Goal: Transaction & Acquisition: Purchase product/service

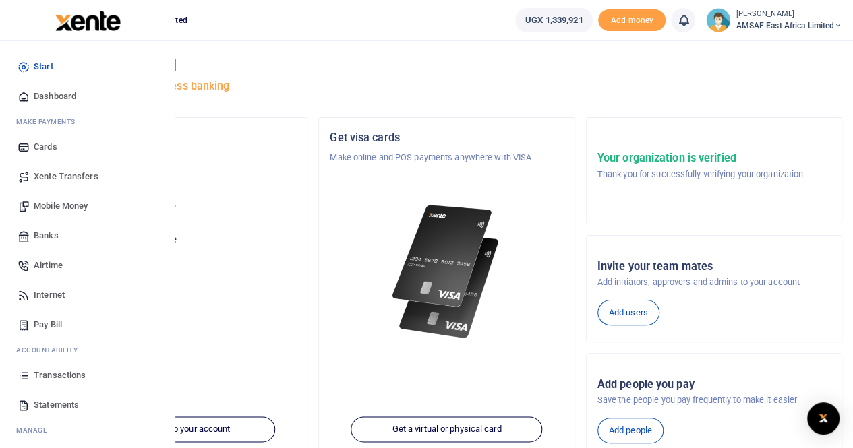
click at [53, 207] on span "Mobile Money" at bounding box center [61, 206] width 54 height 13
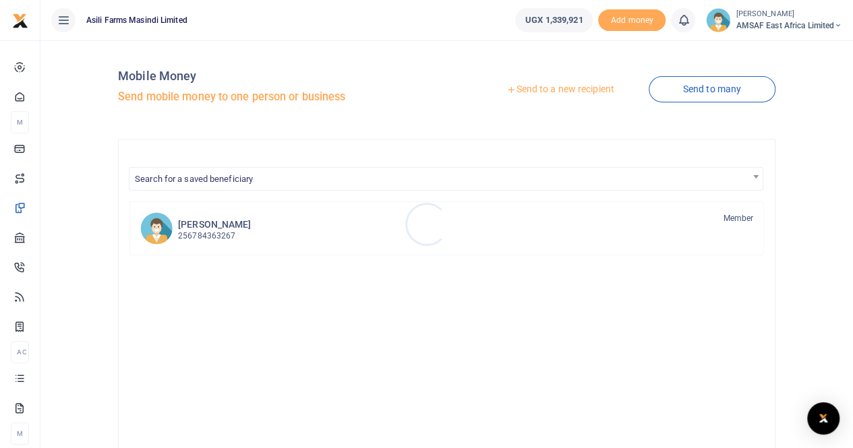
click at [554, 88] on div at bounding box center [426, 224] width 853 height 448
click at [555, 87] on link "Send to a new recipient" at bounding box center [560, 90] width 176 height 24
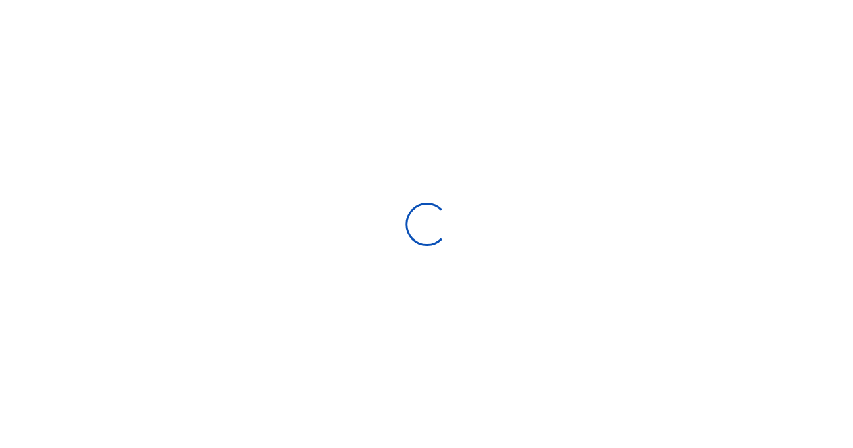
select select "Loading bundles"
select select
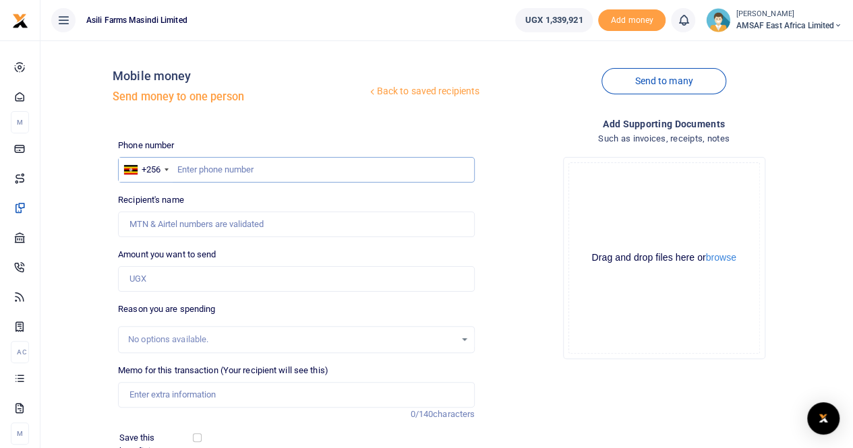
click at [220, 172] on input "text" at bounding box center [296, 170] width 357 height 26
type input "788162194"
type input "Geofrey Mutabazi"
type input "788162194"
click at [163, 281] on input "Amount you want to send" at bounding box center [296, 279] width 357 height 26
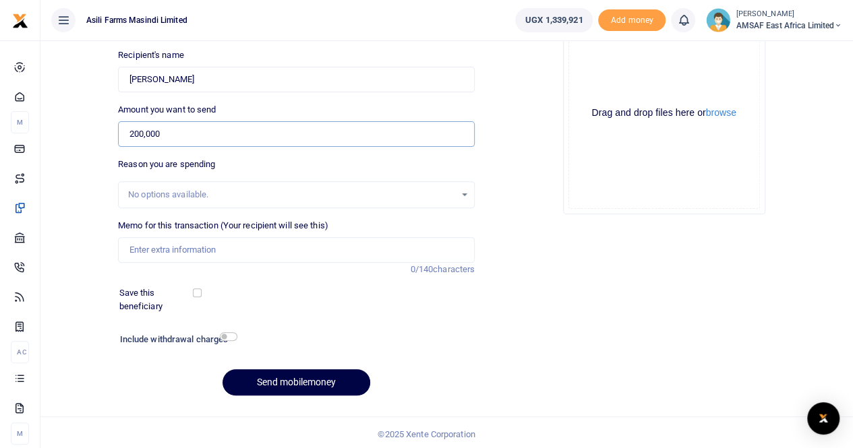
scroll to position [147, 0]
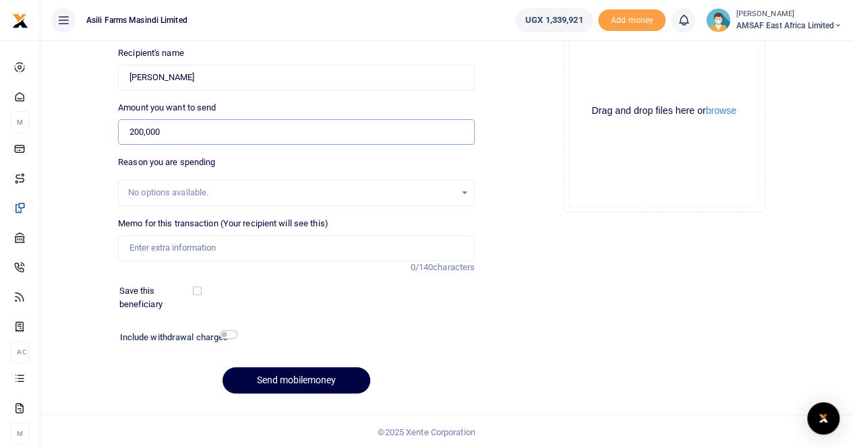
type input "200,000"
click at [200, 250] on input "Memo for this transaction (Your recipient will see this)" at bounding box center [296, 248] width 357 height 26
paste input "PAYMENT ON AMSAF SMS WALLET TO FACILITATE SENDING SMS TO CUSTOMERS ON THE AMSAF…"
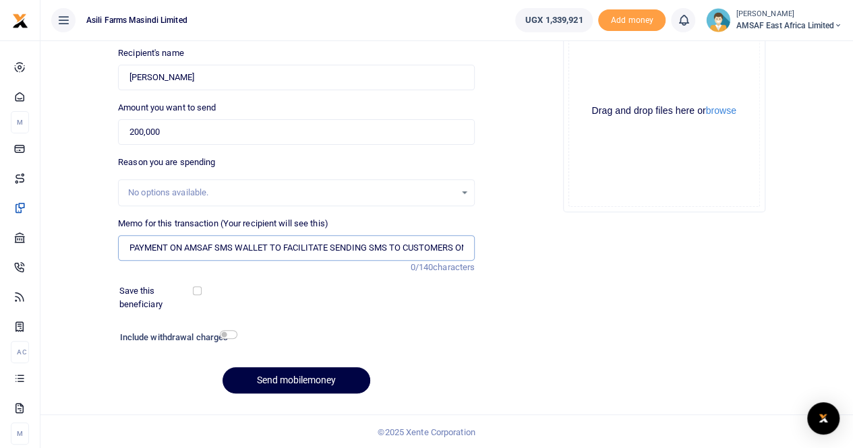
scroll to position [0, 103]
type input "PAYMENT ON AMSAF SMS WALLET TO FACILITATE SENDING SMS TO CUSTOMERS ON THE AMSAF…"
click at [249, 186] on div "No options available." at bounding box center [291, 192] width 327 height 13
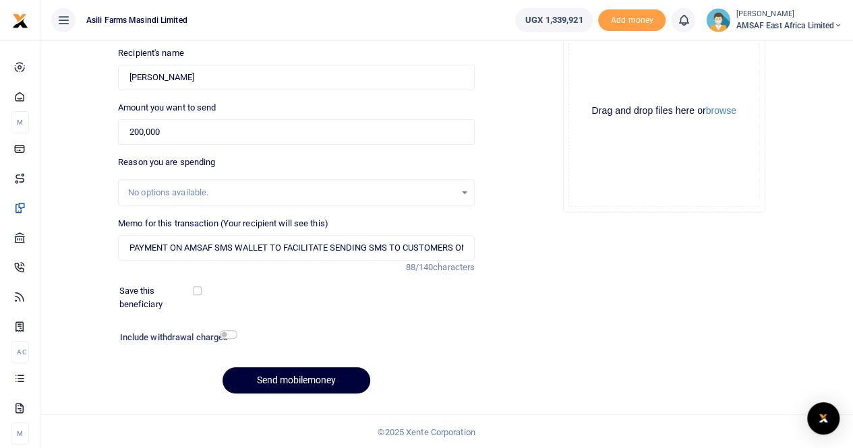
click at [279, 375] on button "Send mobilemoney" at bounding box center [296, 380] width 148 height 26
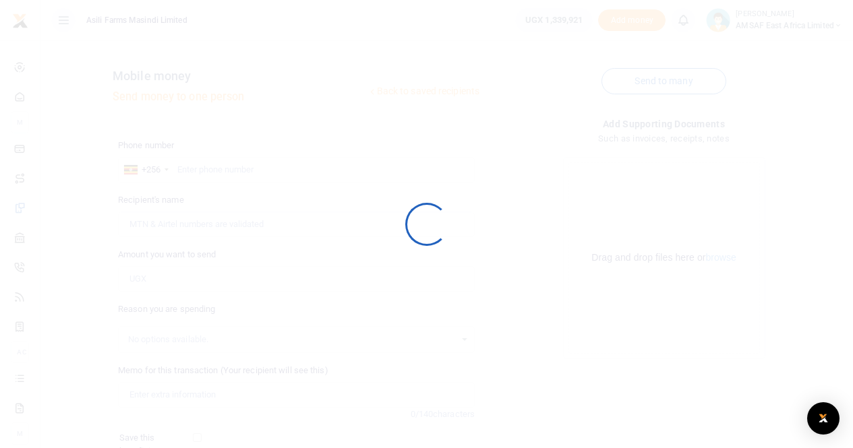
scroll to position [146, 0]
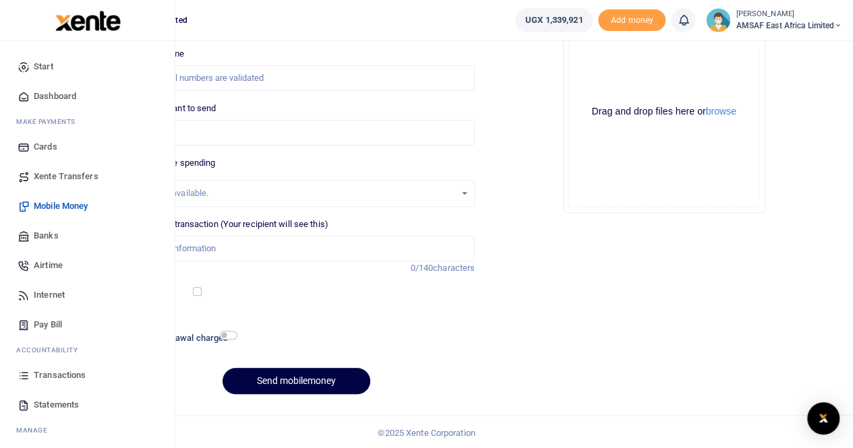
click at [44, 374] on span "Transactions" at bounding box center [60, 375] width 52 height 13
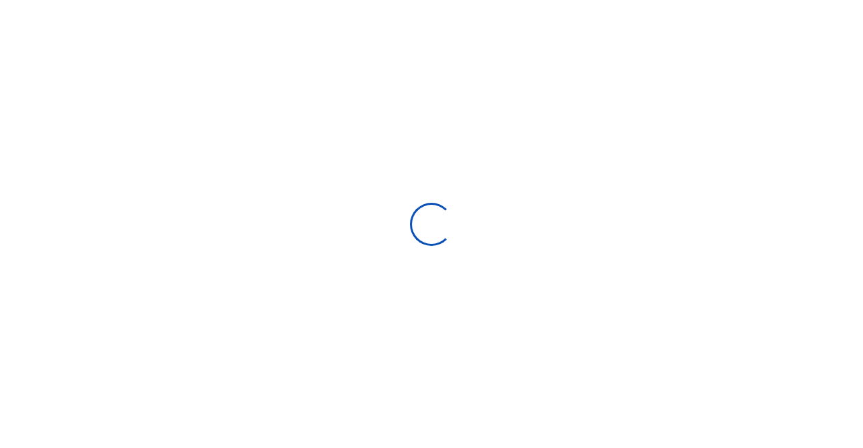
select select
type input "08/31/2025 - 09/29/2025"
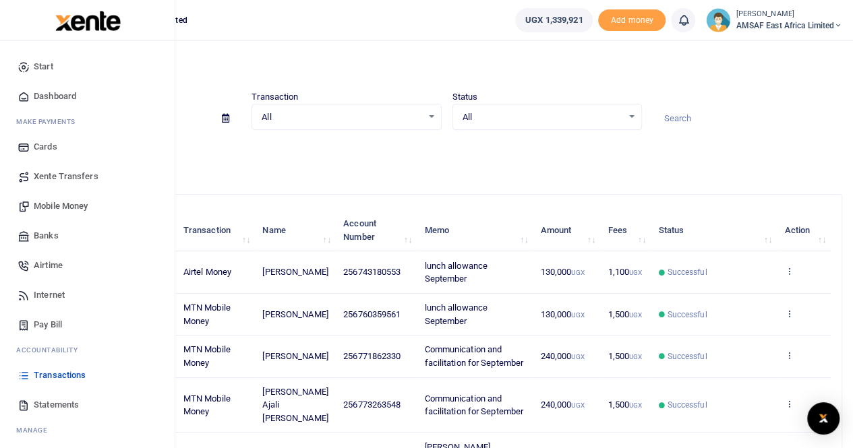
click at [58, 378] on span "Transactions" at bounding box center [60, 375] width 52 height 13
click at [47, 208] on span "Mobile Money" at bounding box center [61, 206] width 54 height 13
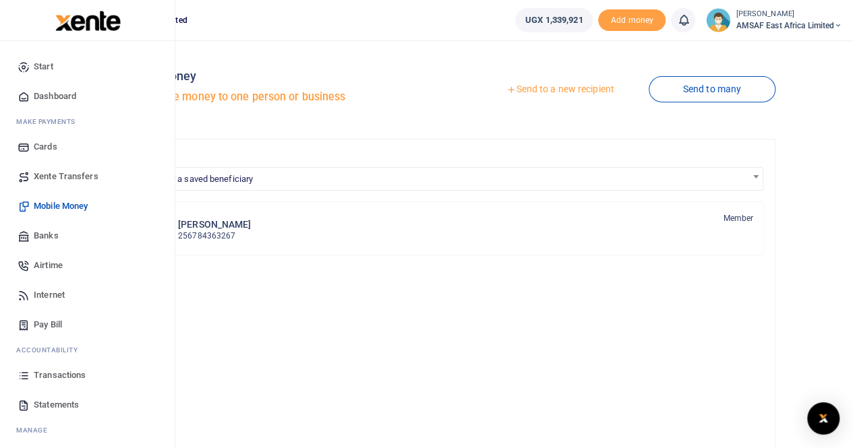
click at [34, 373] on span "Transactions" at bounding box center [60, 375] width 52 height 13
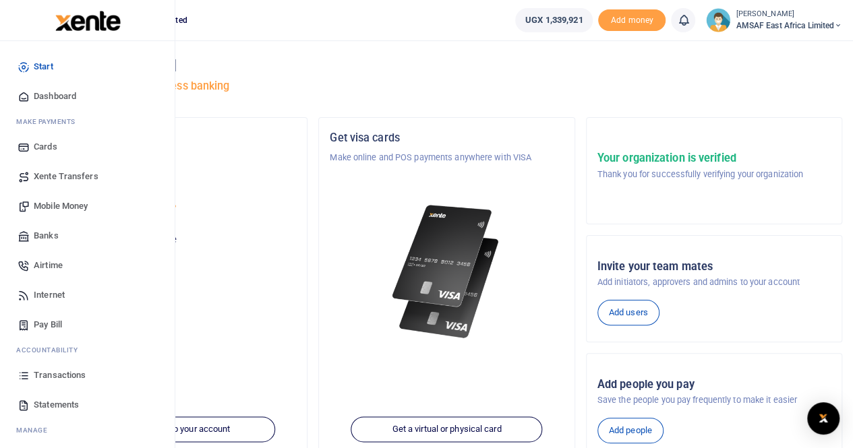
click at [47, 373] on span "Transactions" at bounding box center [60, 375] width 52 height 13
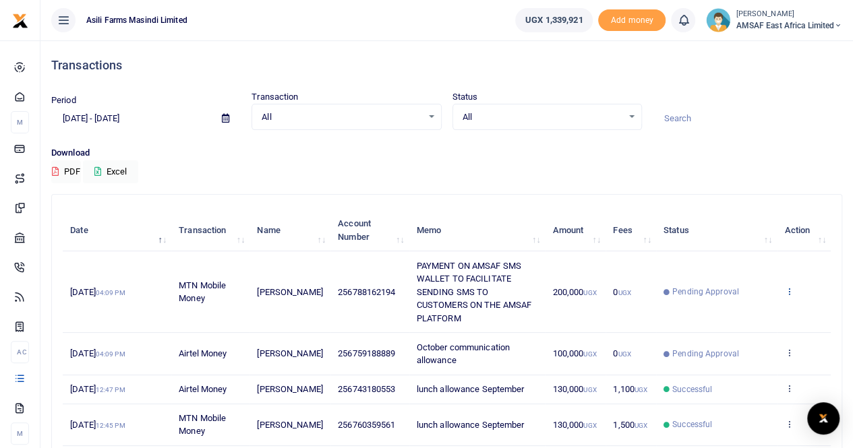
click at [788, 286] on icon at bounding box center [788, 290] width 9 height 9
click at [733, 307] on link "View details" at bounding box center [739, 307] width 107 height 19
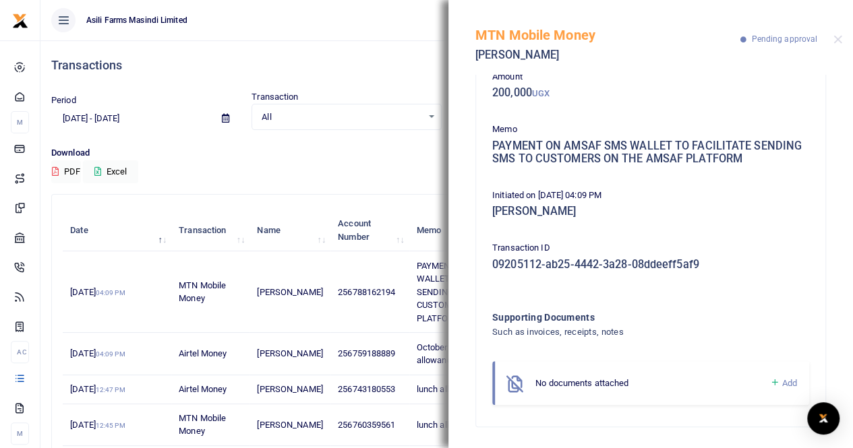
scroll to position [270, 0]
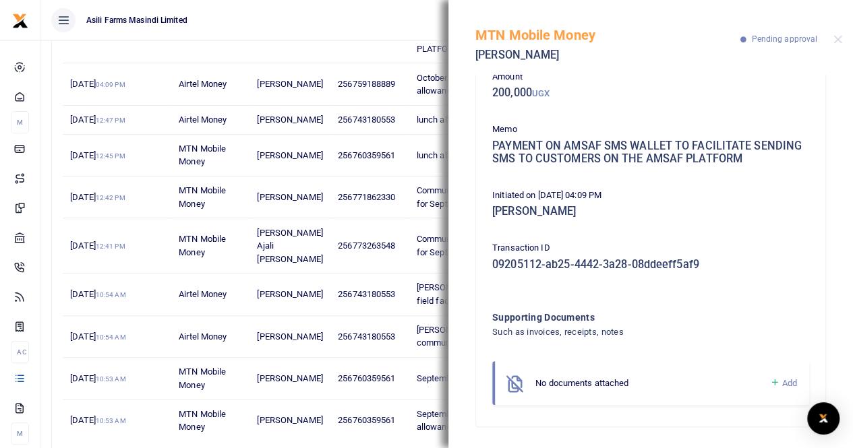
click at [769, 380] on icon at bounding box center [774, 383] width 10 height 12
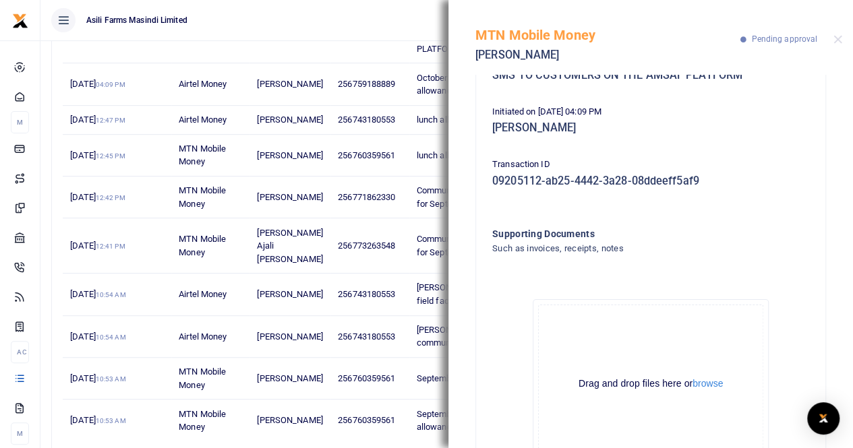
scroll to position [229, 0]
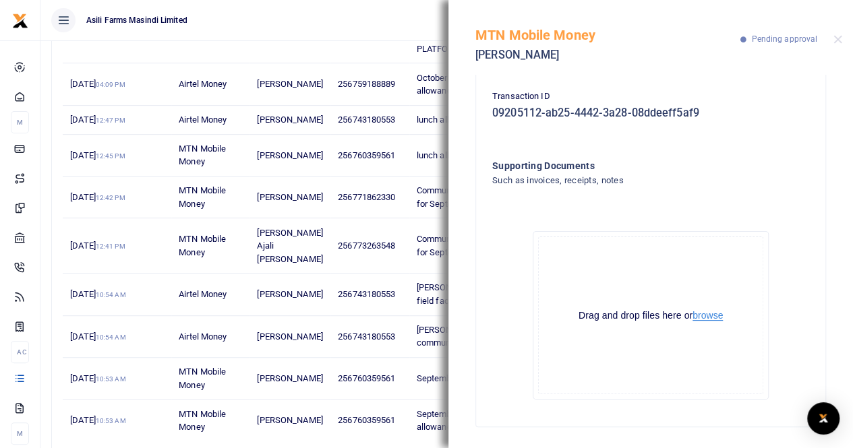
click at [700, 315] on button "browse" at bounding box center [707, 316] width 30 height 10
click at [698, 320] on button "browse" at bounding box center [707, 316] width 30 height 10
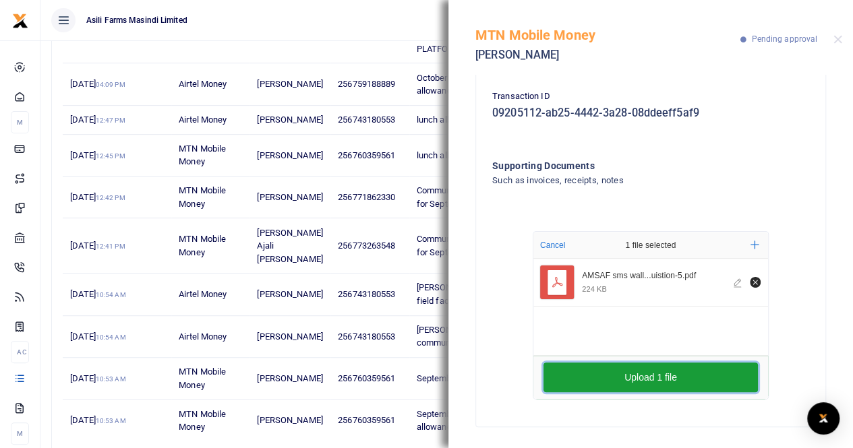
click at [653, 386] on button "Upload 1 file" at bounding box center [650, 378] width 214 height 30
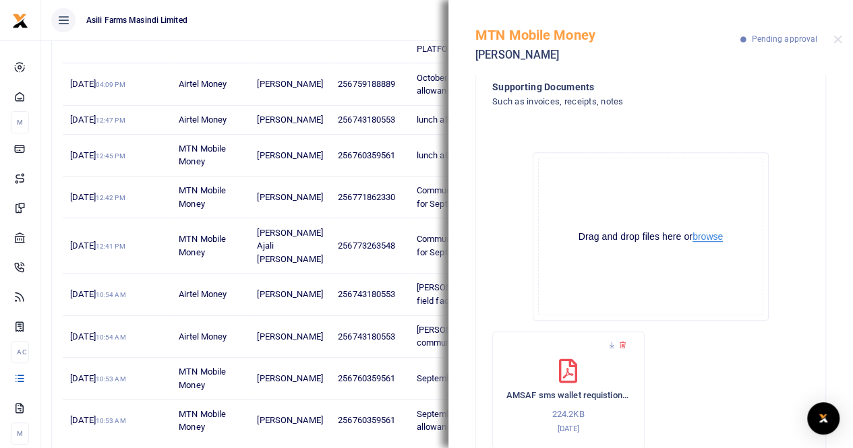
scroll to position [356, 0]
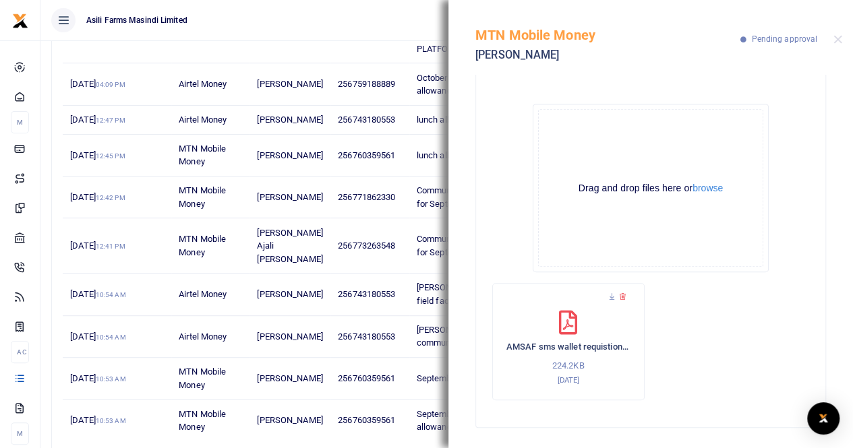
click at [399, 25] on ul "Asili Farms Masindi Limited" at bounding box center [272, 20] width 464 height 40
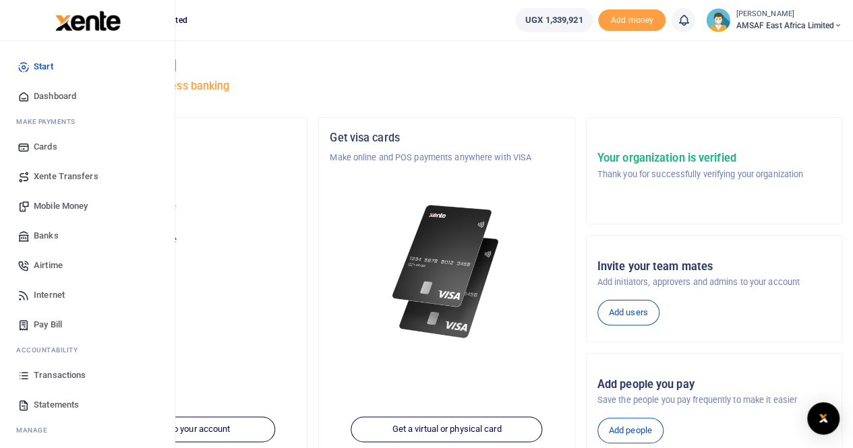
click at [46, 203] on span "Mobile Money" at bounding box center [61, 206] width 54 height 13
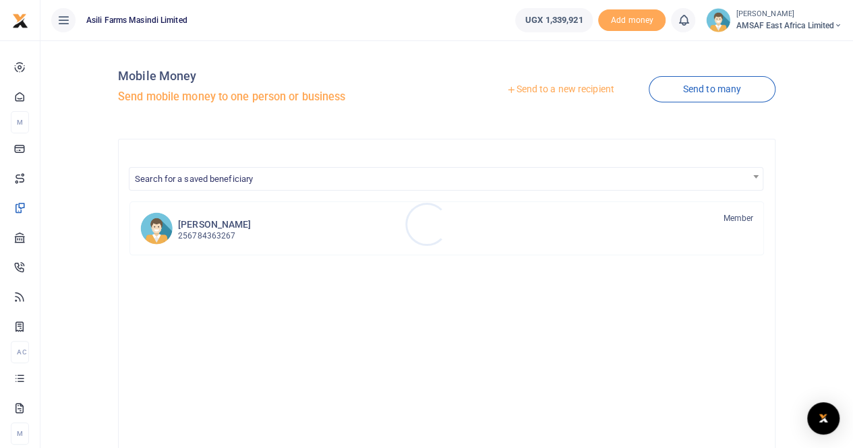
click at [555, 90] on div at bounding box center [426, 224] width 853 height 448
click at [555, 90] on link "Send to a new recipient" at bounding box center [560, 90] width 176 height 24
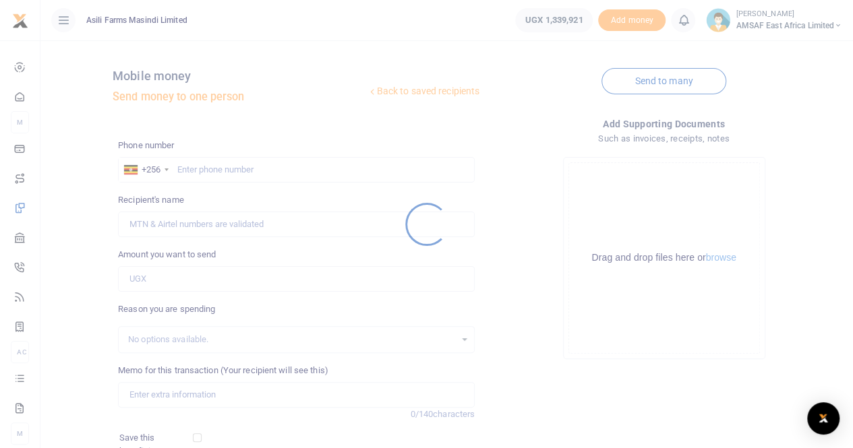
click at [222, 171] on div at bounding box center [426, 224] width 853 height 448
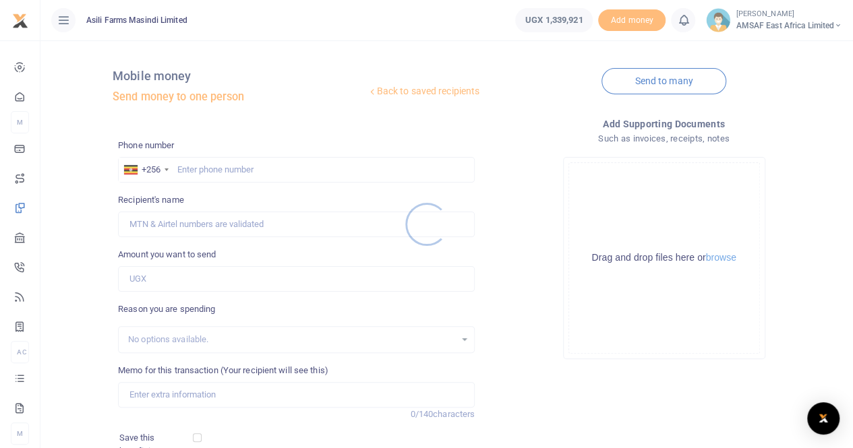
click at [222, 169] on div at bounding box center [426, 224] width 853 height 448
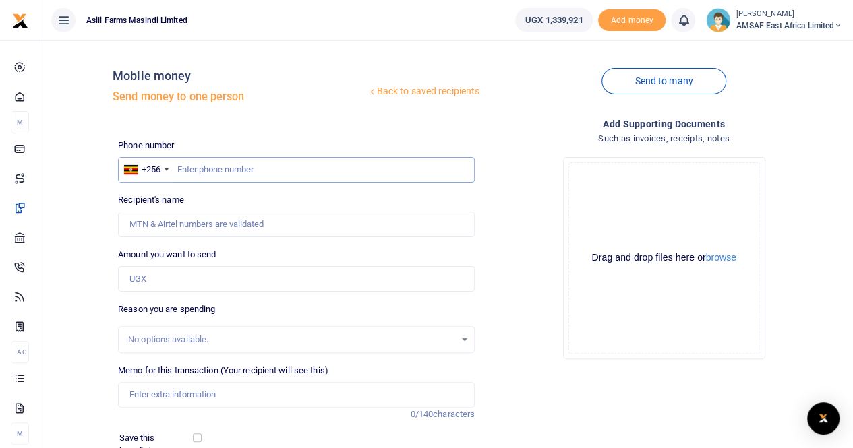
click at [211, 167] on input "text" at bounding box center [296, 170] width 357 height 26
type input "7"
type input "703233991"
click at [200, 169] on input "text" at bounding box center [296, 170] width 357 height 26
type input "703233991"
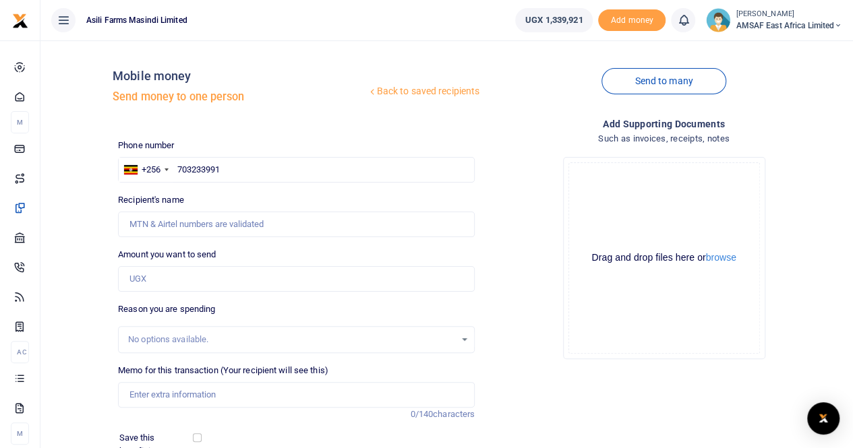
click at [99, 249] on div "Back to saved recipients Mobile money Send money to one person Send to many Pho…" at bounding box center [447, 301] width 802 height 500
click at [220, 180] on input "text" at bounding box center [296, 170] width 357 height 26
type input "703233991"
click at [88, 210] on div "Back to saved recipients Mobile money Send money to one person Send to many Pho…" at bounding box center [447, 301] width 802 height 500
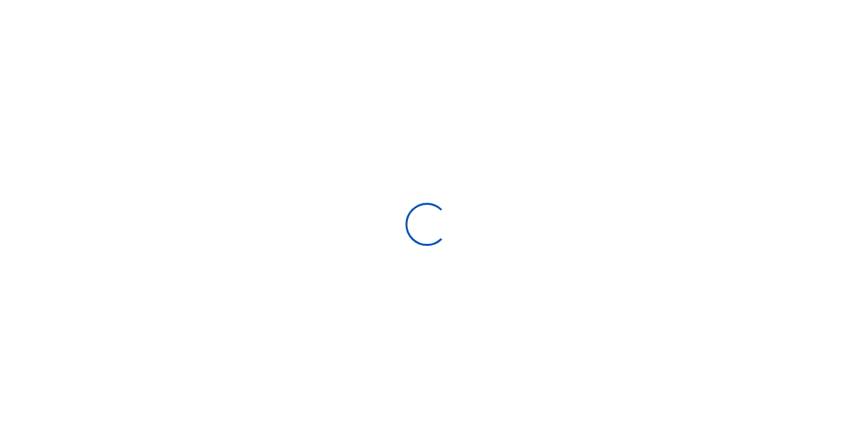
select select
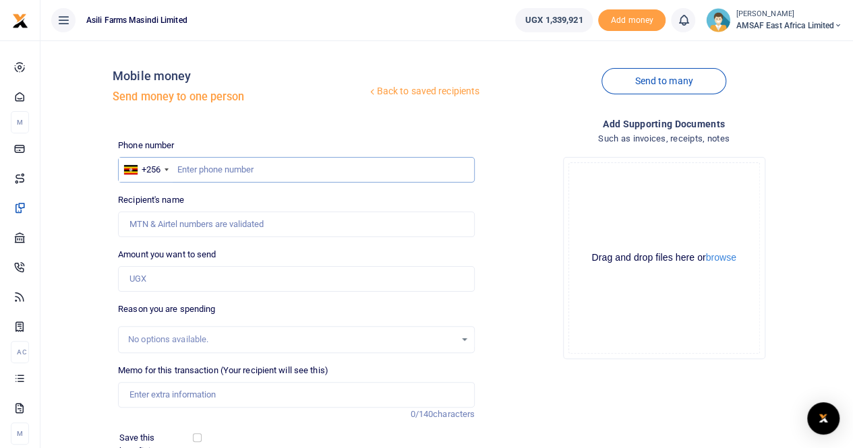
click at [191, 171] on input "text" at bounding box center [296, 170] width 357 height 26
type input "7"
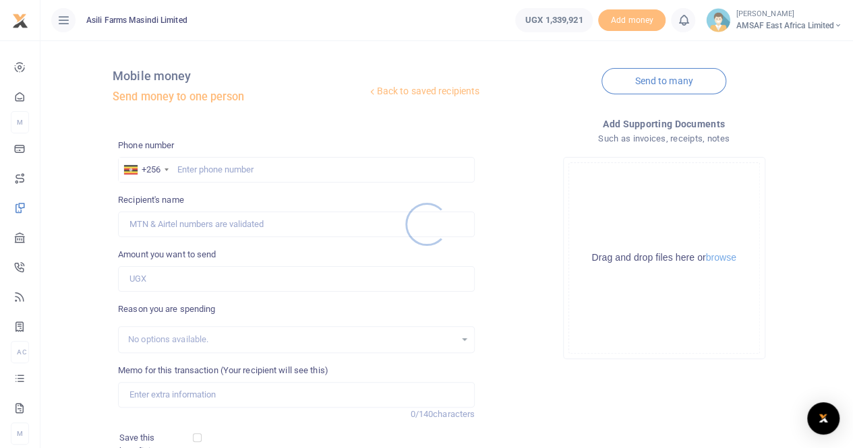
click at [211, 168] on div at bounding box center [426, 224] width 853 height 448
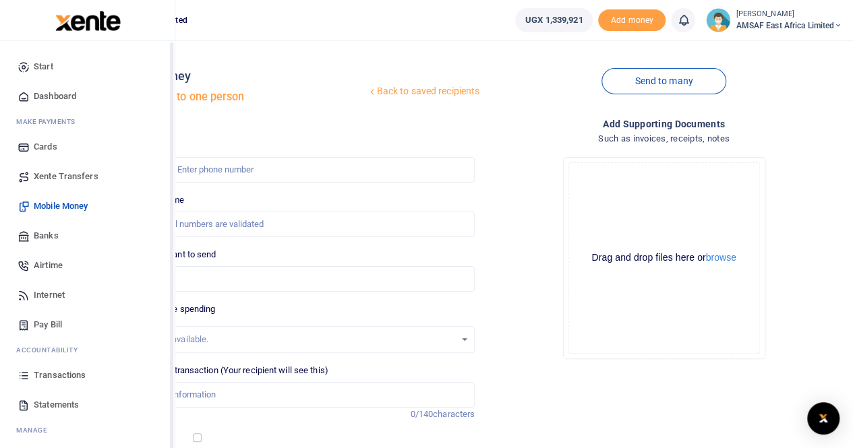
click at [55, 204] on span "Mobile Money" at bounding box center [61, 206] width 54 height 13
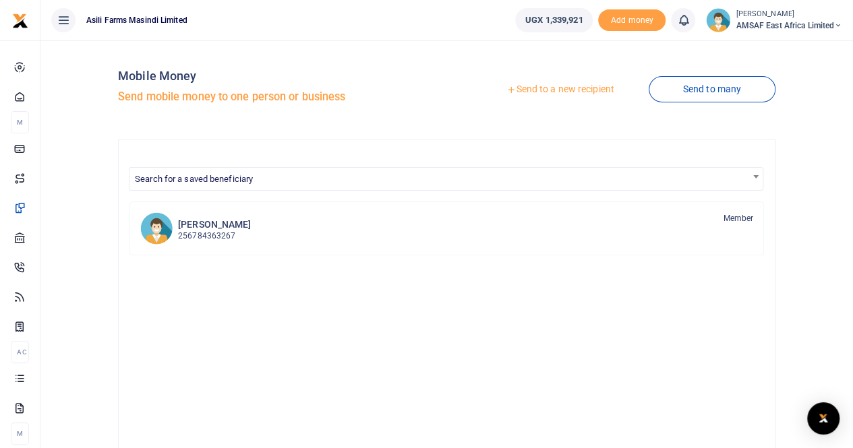
click at [557, 91] on link "Send to a new recipient" at bounding box center [560, 90] width 176 height 24
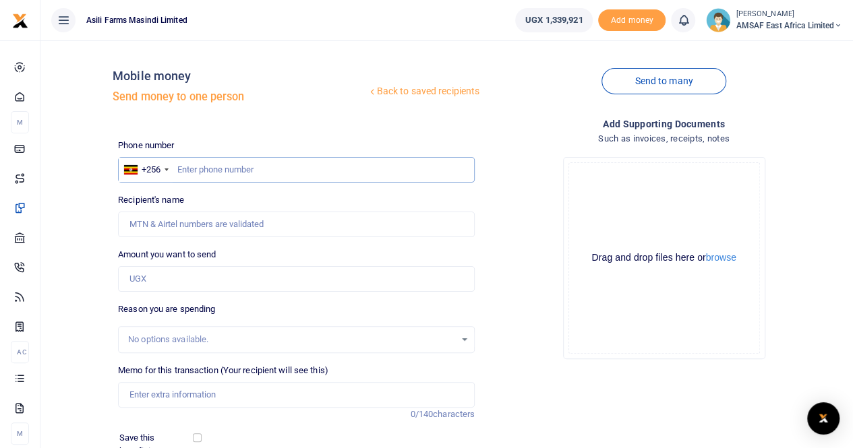
click at [293, 176] on input "text" at bounding box center [296, 170] width 357 height 26
type input "706322185"
type input "Asiimwe Dorothykezia"
type input "7"
type input "703233991"
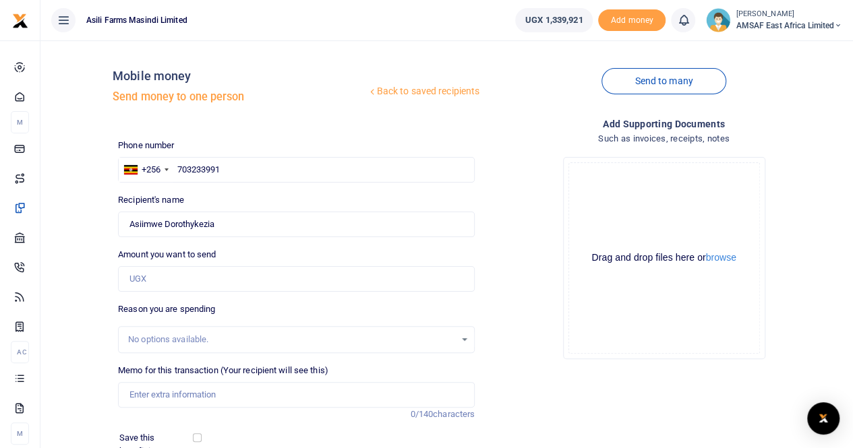
click at [300, 195] on div "Recipient's name Found Name is required." at bounding box center [296, 215] width 357 height 44
type input "[PERSON_NAME]"
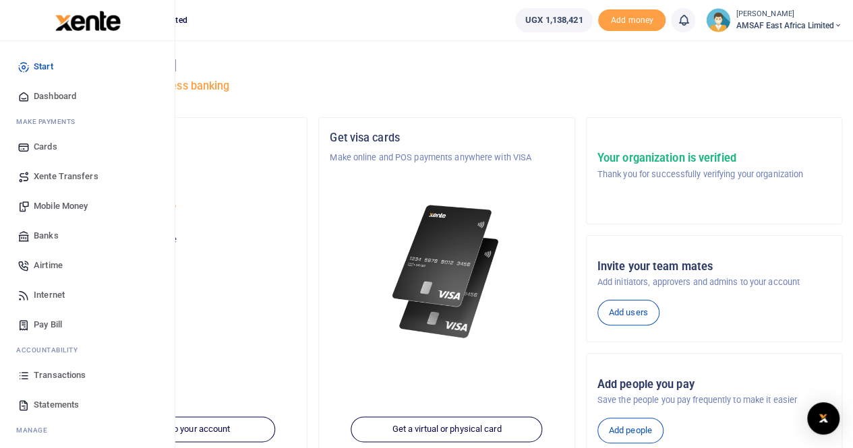
click at [46, 371] on span "Transactions" at bounding box center [60, 375] width 52 height 13
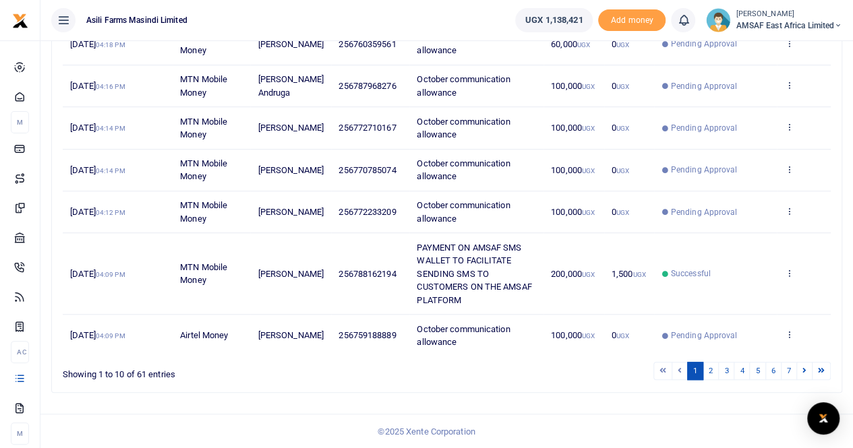
scroll to position [365, 0]
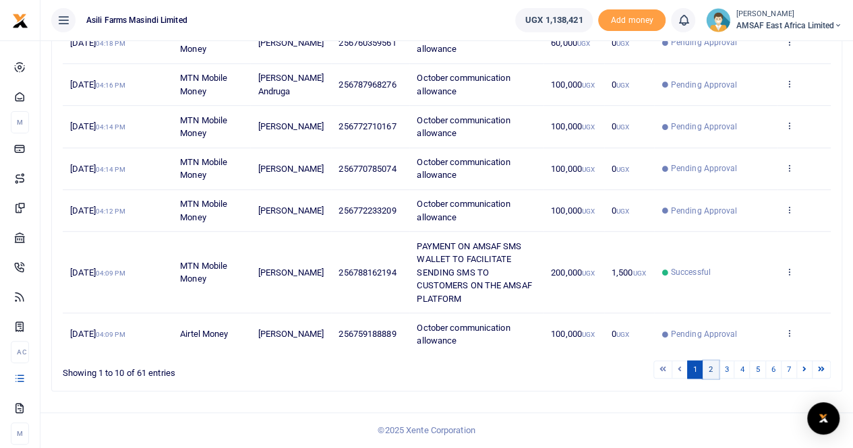
click at [711, 369] on link "2" at bounding box center [710, 370] width 16 height 18
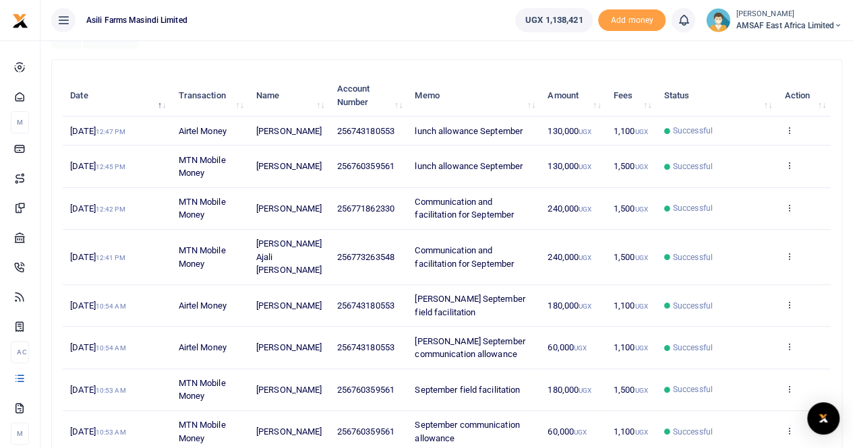
scroll to position [325, 0]
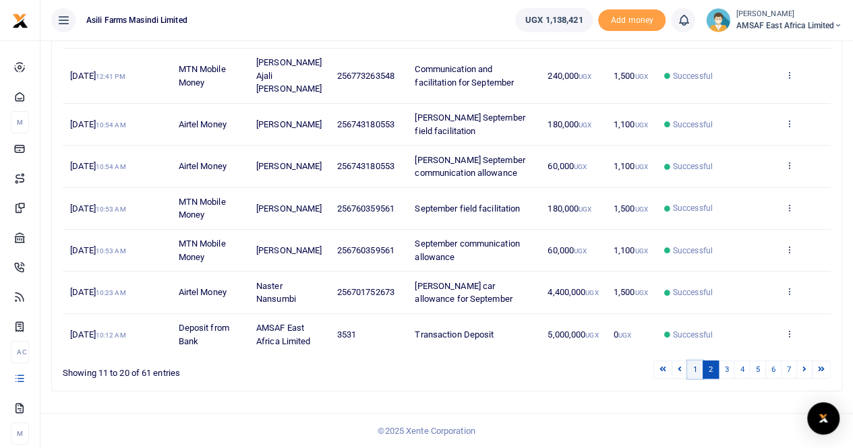
click at [697, 370] on link "1" at bounding box center [695, 370] width 16 height 18
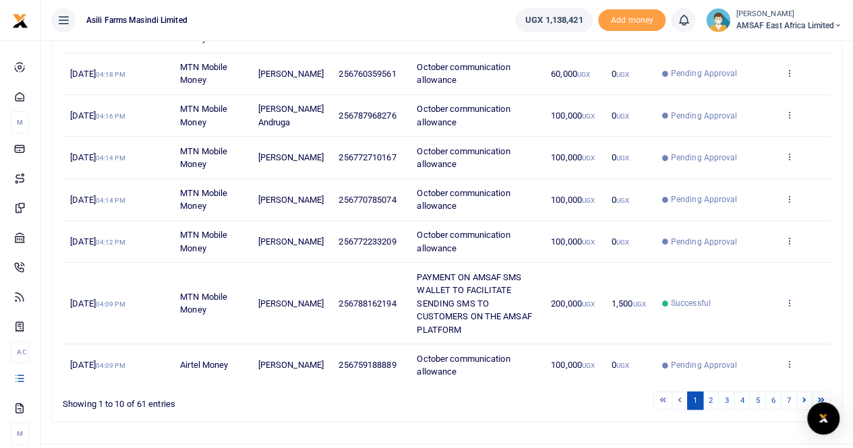
click at [789, 307] on icon at bounding box center [788, 302] width 9 height 9
click at [731, 335] on link "View details" at bounding box center [739, 336] width 107 height 19
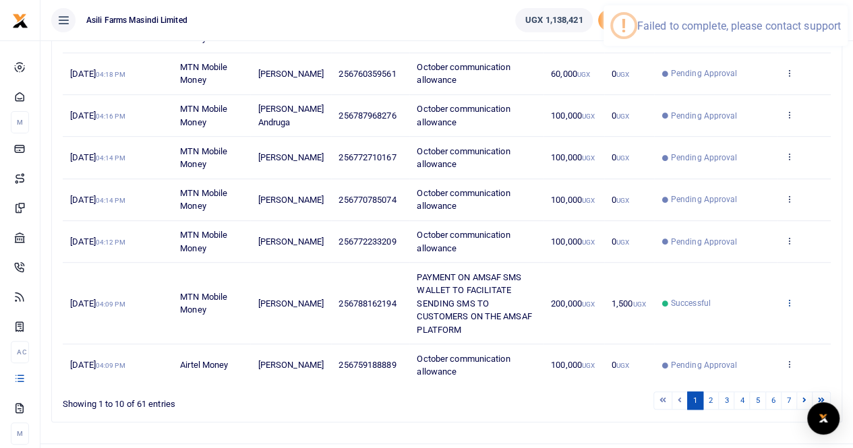
click at [789, 307] on icon at bounding box center [788, 302] width 9 height 9
click at [733, 334] on link "View details" at bounding box center [739, 336] width 107 height 19
click at [541, 29] on link "UGX 1,138,421" at bounding box center [554, 20] width 78 height 24
click at [468, 33] on ul "Asili Farms Masindi Limited" at bounding box center [272, 20] width 464 height 40
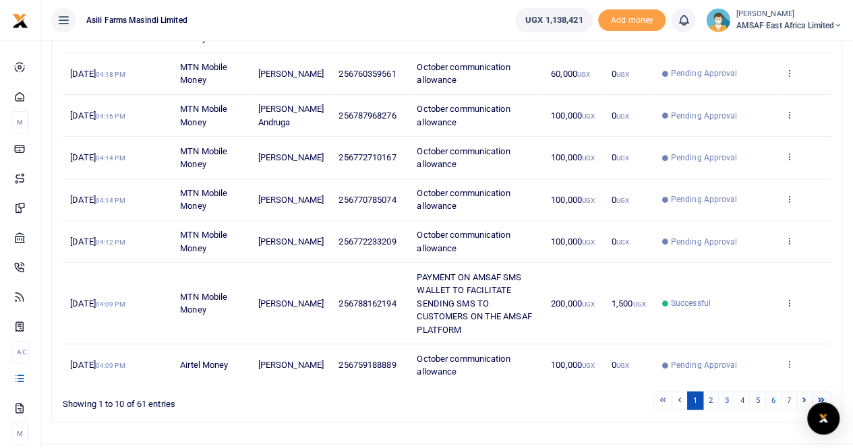
click at [789, 307] on icon at bounding box center [788, 302] width 9 height 9
click at [747, 332] on link "View details" at bounding box center [739, 336] width 107 height 19
click at [791, 307] on icon at bounding box center [788, 302] width 9 height 9
click at [758, 327] on link "View details" at bounding box center [739, 336] width 107 height 19
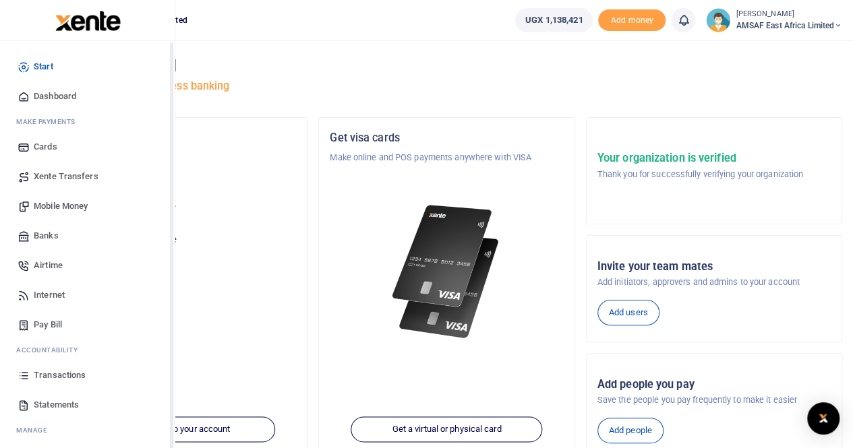
click at [36, 376] on span "Transactions" at bounding box center [60, 375] width 52 height 13
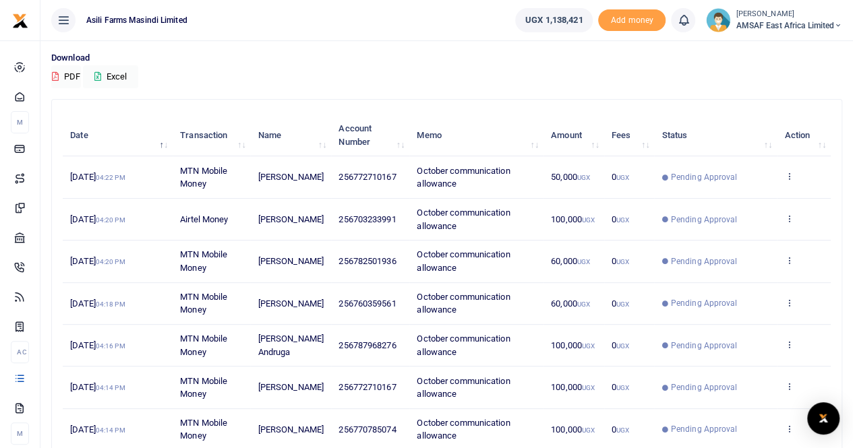
scroll to position [365, 0]
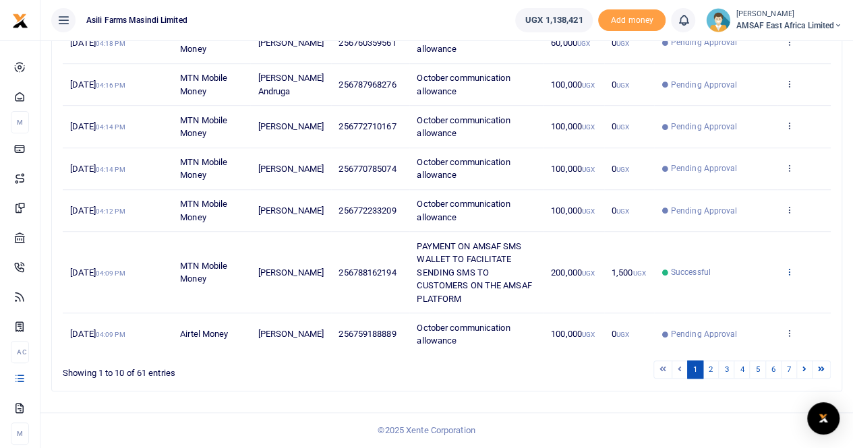
click at [786, 276] on icon at bounding box center [788, 271] width 9 height 9
click at [752, 296] on link "View details" at bounding box center [739, 305] width 107 height 19
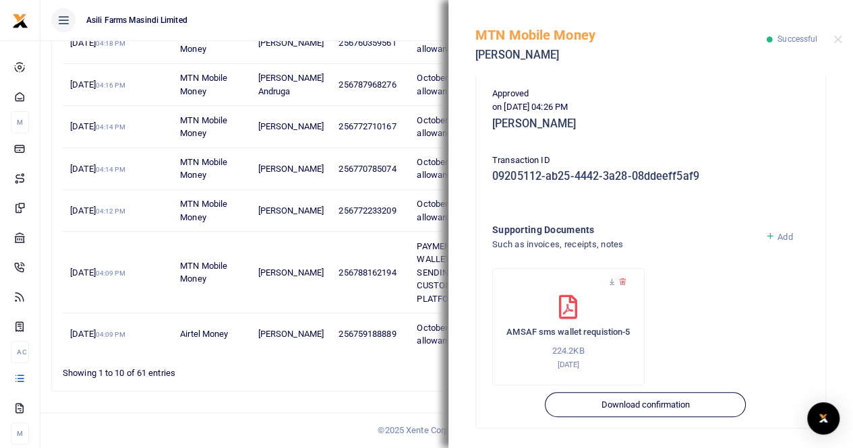
scroll to position [338, 0]
click at [390, 33] on ul "Asili Farms Masindi Limited" at bounding box center [272, 20] width 464 height 40
